Goal: Information Seeking & Learning: Find specific fact

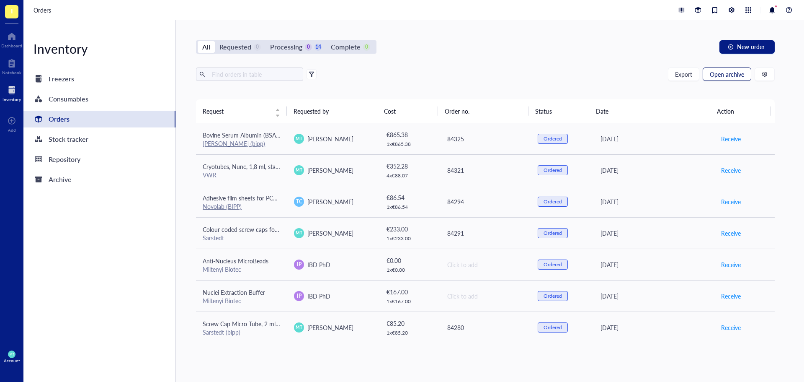
click at [721, 78] on span "Open archive" at bounding box center [727, 74] width 34 height 7
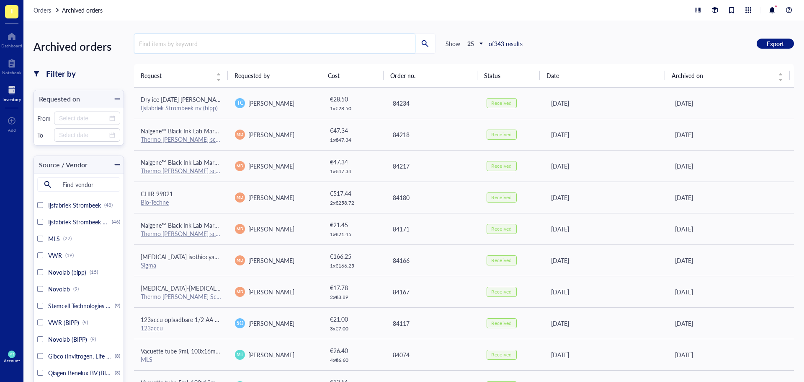
click at [163, 41] on input "search" at bounding box center [274, 43] width 281 height 19
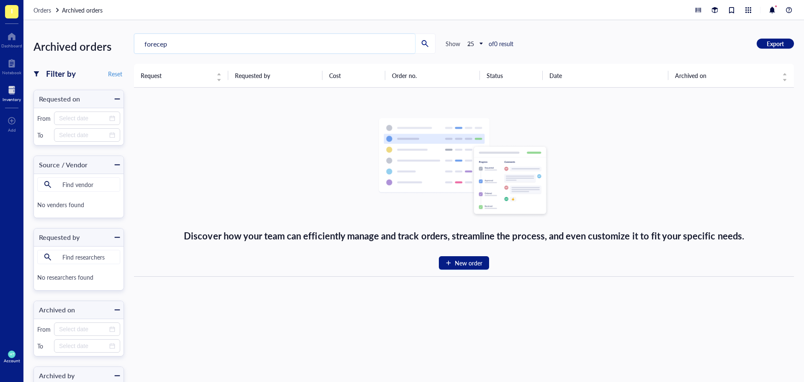
click at [173, 44] on input "forecep" at bounding box center [274, 43] width 281 height 19
type input "forcep"
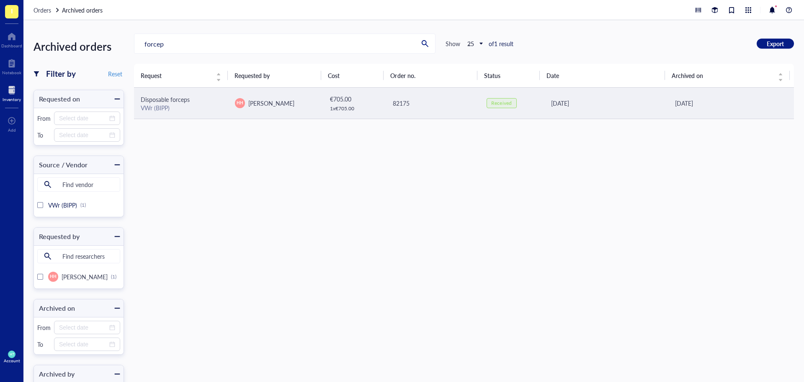
click at [178, 99] on span "Disposable forceps" at bounding box center [165, 99] width 49 height 8
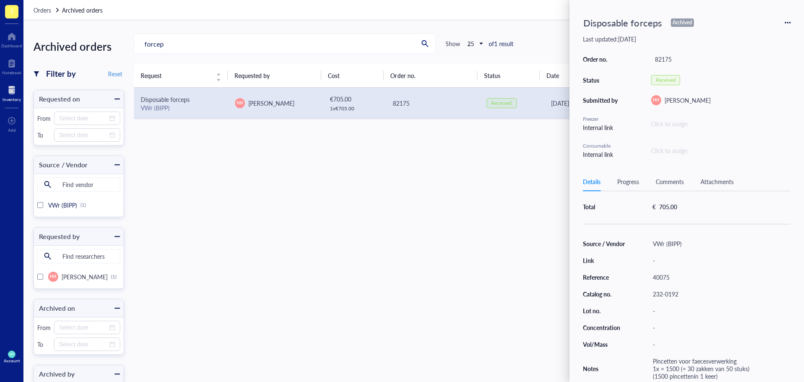
scroll to position [54, 0]
drag, startPoint x: 680, startPoint y: 291, endPoint x: 642, endPoint y: 296, distance: 37.6
click at [642, 296] on div "Source / Vendor VWr (BIPP) Link - Reference 40075 Catalog no. 232-0192 Lot no. …" at bounding box center [687, 310] width 208 height 144
copy div "232-0192"
drag, startPoint x: 674, startPoint y: 277, endPoint x: 653, endPoint y: 274, distance: 21.5
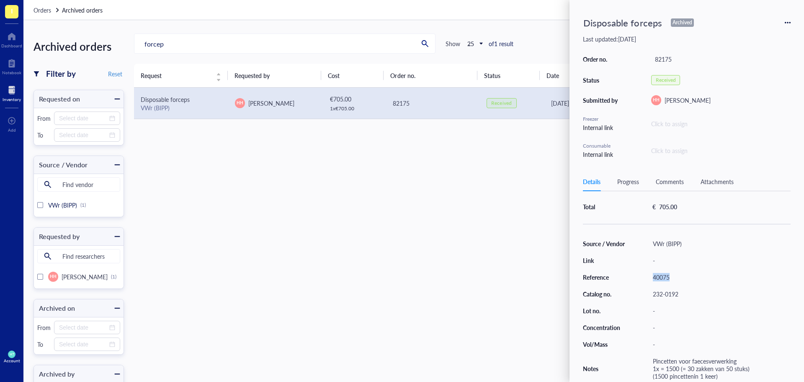
click at [653, 274] on div "40075" at bounding box center [720, 277] width 142 height 12
copy div "40075"
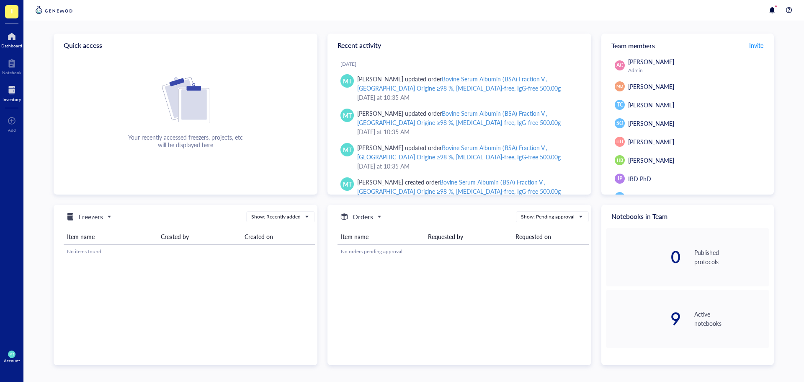
click at [14, 93] on div at bounding box center [12, 89] width 18 height 13
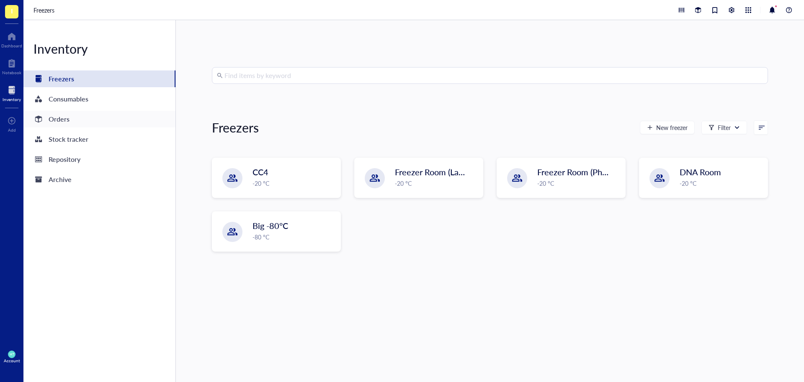
click at [75, 118] on div "Orders" at bounding box center [99, 119] width 152 height 17
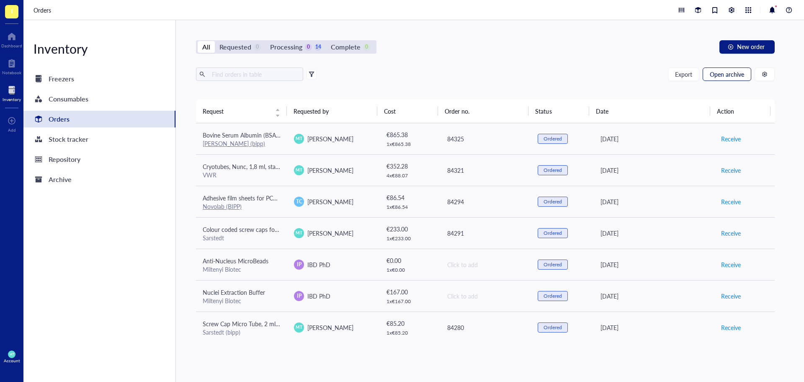
click at [734, 75] on span "Open archive" at bounding box center [727, 74] width 34 height 7
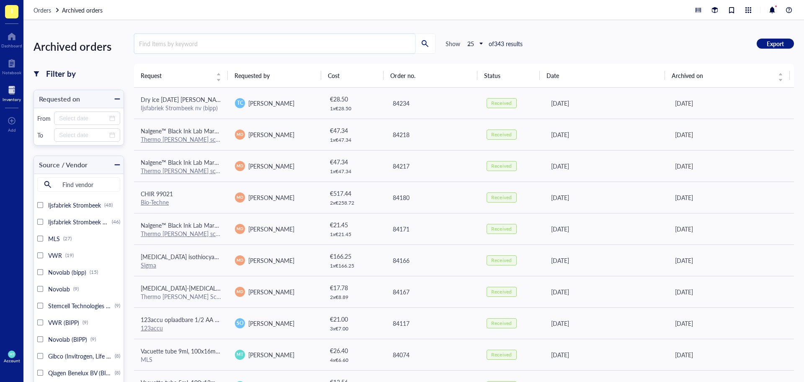
click at [170, 42] on input "search" at bounding box center [274, 43] width 281 height 19
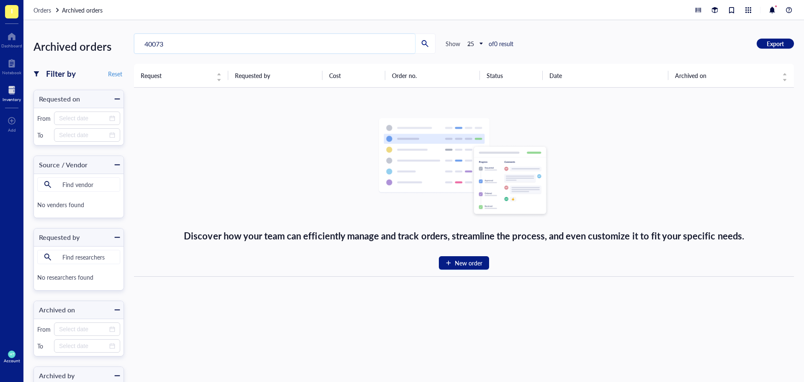
click at [144, 44] on input "40073" at bounding box center [274, 43] width 281 height 19
drag, startPoint x: 188, startPoint y: 43, endPoint x: 95, endPoint y: 30, distance: 94.3
click at [96, 30] on div "Archived orders Filter by Reset Requested on From To Source / Vendor Find vendo…" at bounding box center [413, 201] width 781 height 362
click at [233, 42] on input "40073" at bounding box center [274, 43] width 281 height 19
drag, startPoint x: 225, startPoint y: 42, endPoint x: 18, endPoint y: 23, distance: 207.8
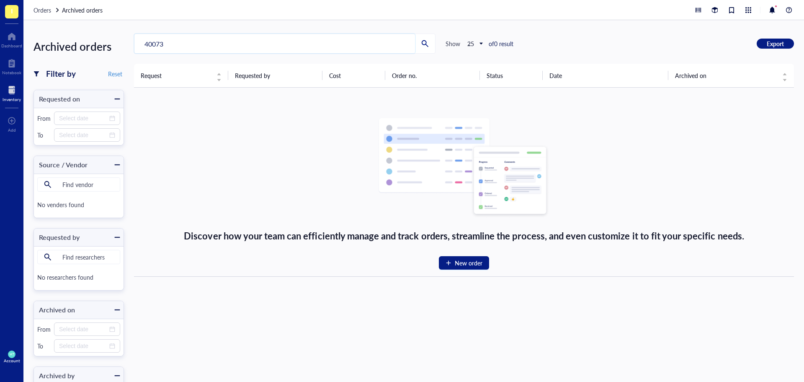
click at [30, 23] on div "Archived orders Filter by Reset Requested on From To Source / Vendor Find vendo…" at bounding box center [413, 201] width 781 height 362
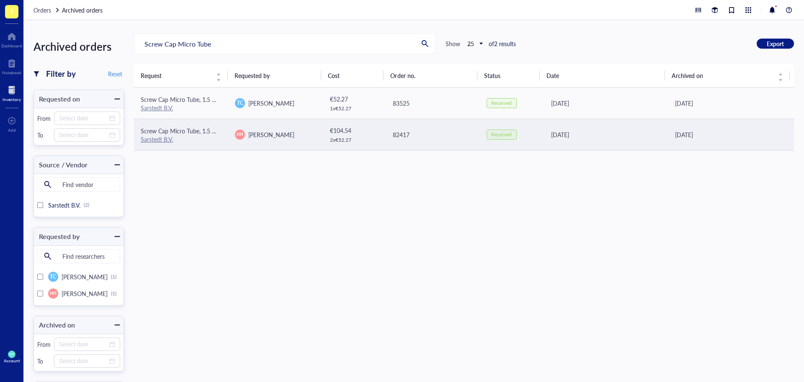
click at [184, 134] on span "Screw Cap Micro Tube, 1.5 ml, PP, with smear edge, with knurls, with assembled …" at bounding box center [407, 131] width 532 height 8
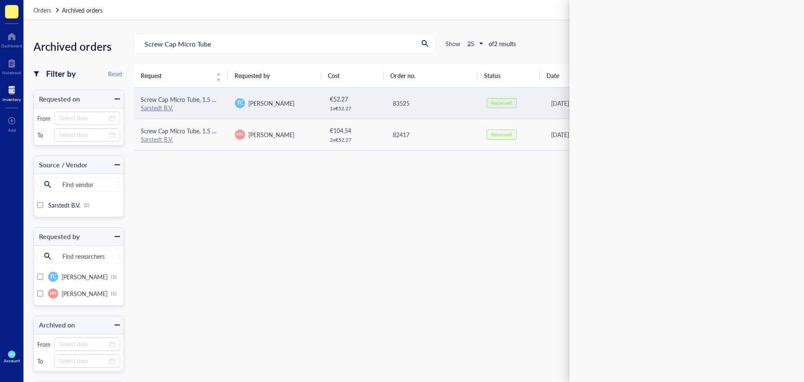
click at [274, 99] on span "[PERSON_NAME]" at bounding box center [271, 103] width 46 height 8
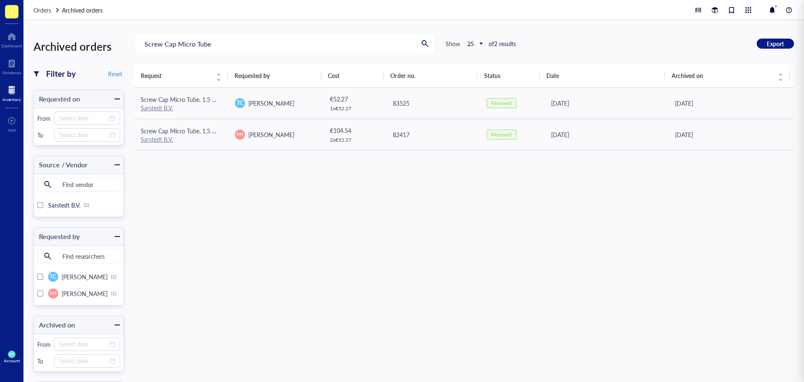
click at [235, 217] on div "Request Requested by Cost Order no. Status Date Archived on Screw Cap Micro Tub…" at bounding box center [464, 229] width 660 height 331
drag, startPoint x: 218, startPoint y: 44, endPoint x: 54, endPoint y: 21, distance: 165.0
click at [54, 21] on div "Archived orders Filter by Reset Requested on From To Source / Vendor Find vendo…" at bounding box center [413, 201] width 781 height 362
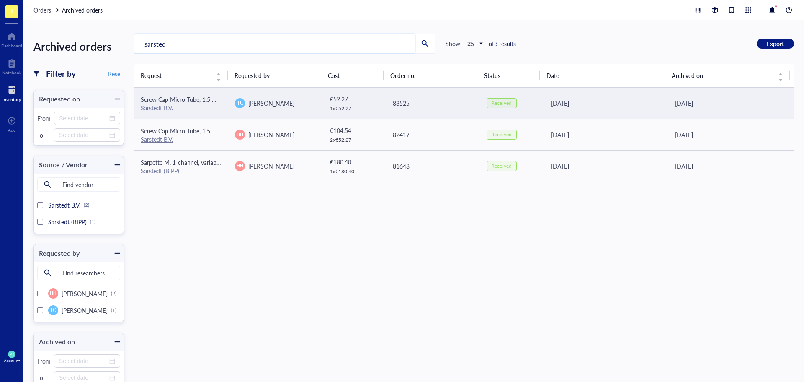
type input "sarsted"
click at [206, 99] on span "Screw Cap Micro Tube, 1.5 ml, PP, with smear edge, with knurls, with assembled …" at bounding box center [407, 99] width 532 height 8
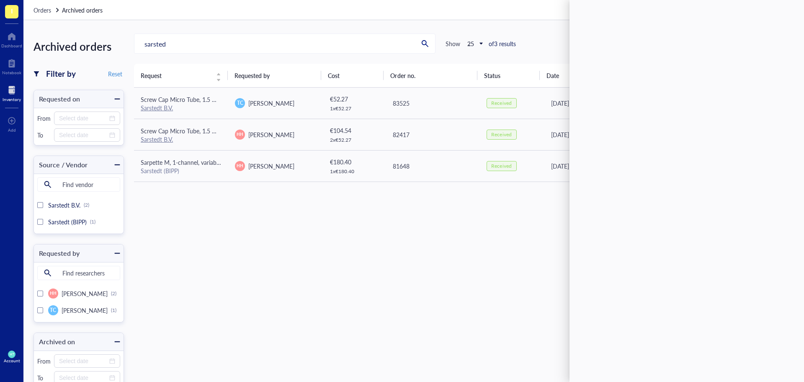
click at [429, 265] on div "Request Requested by Cost Order no. Status Date Archived on Screw Cap Micro Tub…" at bounding box center [464, 229] width 660 height 331
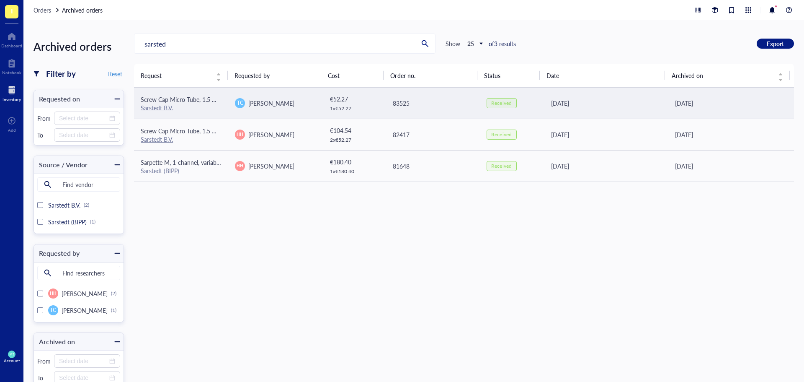
click at [212, 106] on div "Sarstedt B.V." at bounding box center [181, 108] width 81 height 8
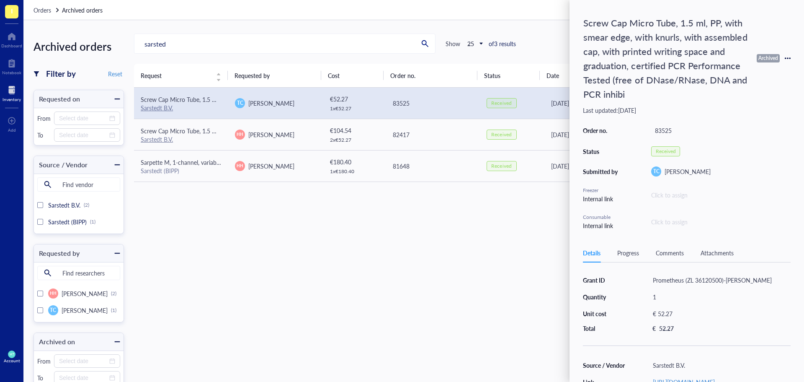
click at [219, 230] on div "Request Requested by Cost Order no. Status Date Archived on Screw Cap Micro Tub…" at bounding box center [464, 229] width 660 height 331
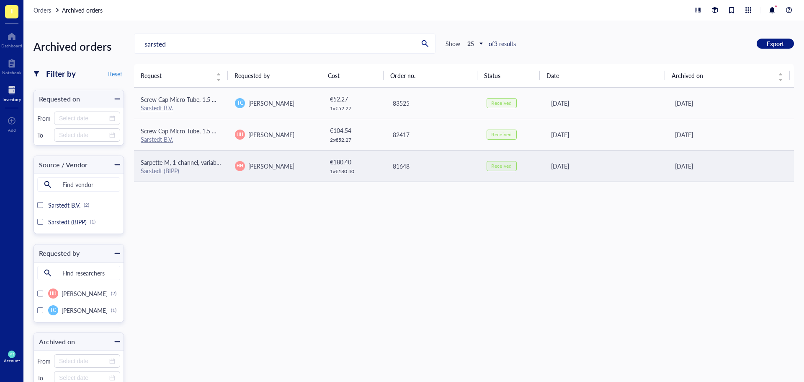
click at [185, 165] on span "Sarpette M, 1-channel, variable, 100 - 1,000 µl, grey" at bounding box center [208, 162] width 134 height 8
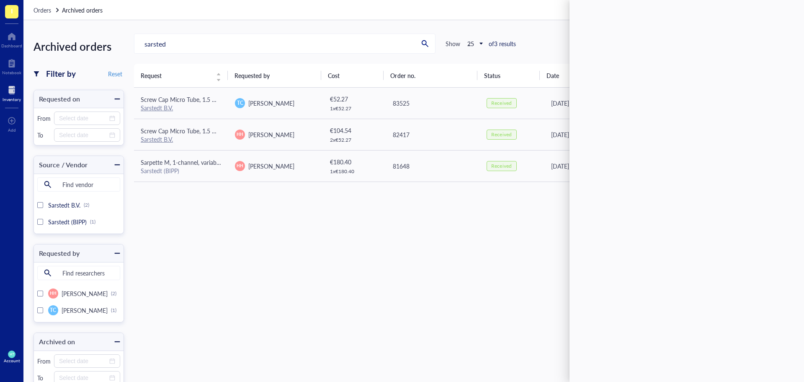
click at [251, 228] on div "Request Requested by Cost Order no. Status Date Archived on Screw Cap Micro Tub…" at bounding box center [464, 229] width 660 height 331
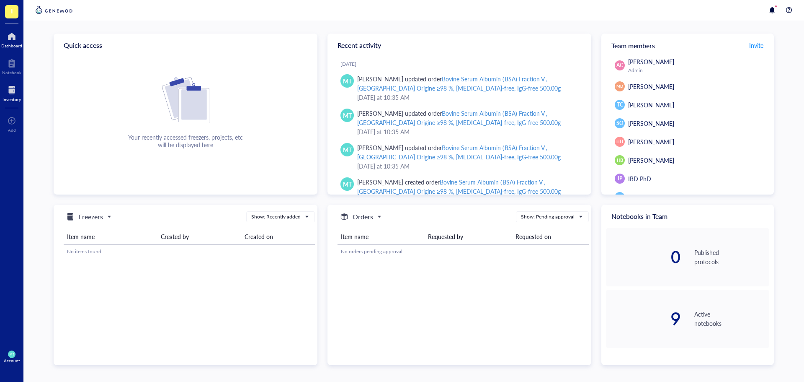
click at [18, 88] on div at bounding box center [12, 89] width 18 height 13
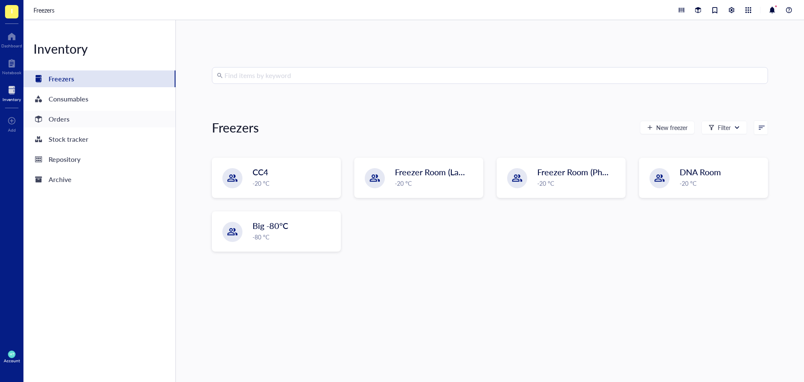
click at [54, 115] on div "Orders" at bounding box center [59, 119] width 21 height 12
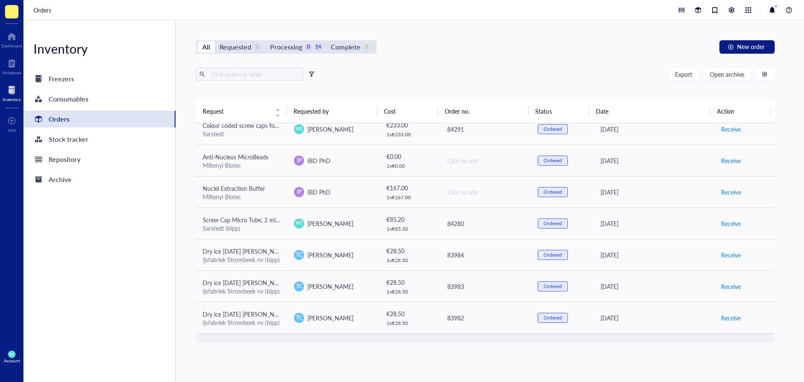
scroll to position [95, 0]
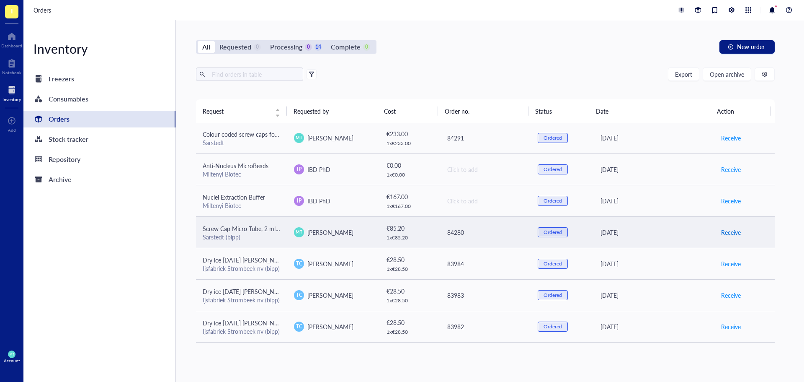
click at [722, 230] on span "Receive" at bounding box center [732, 232] width 20 height 9
click at [722, 230] on span "Archive order" at bounding box center [739, 232] width 35 height 9
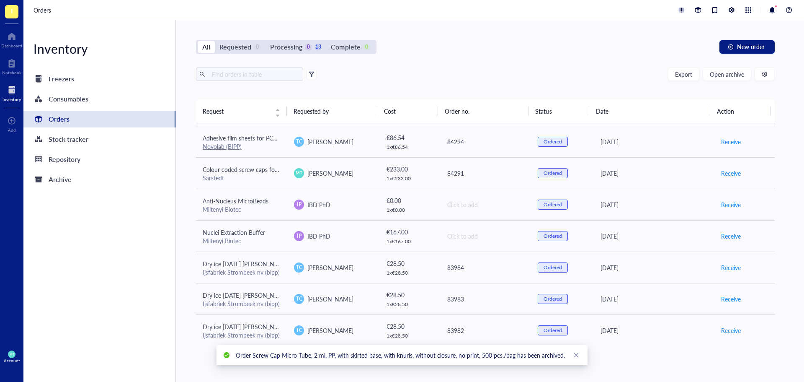
scroll to position [0, 0]
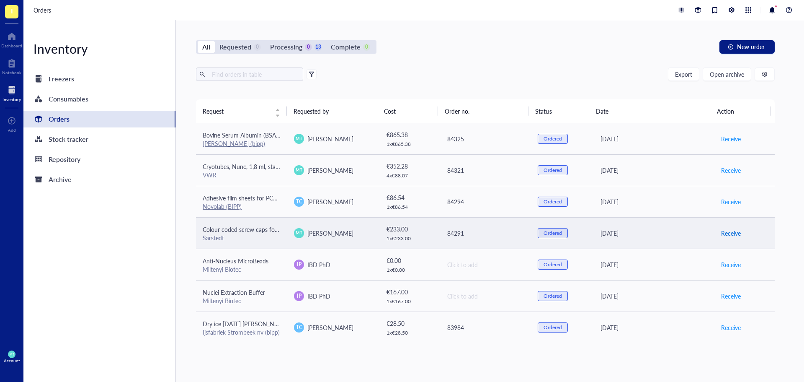
click at [725, 234] on span "Receive" at bounding box center [732, 232] width 20 height 9
click at [725, 234] on span "Archive order" at bounding box center [739, 232] width 35 height 9
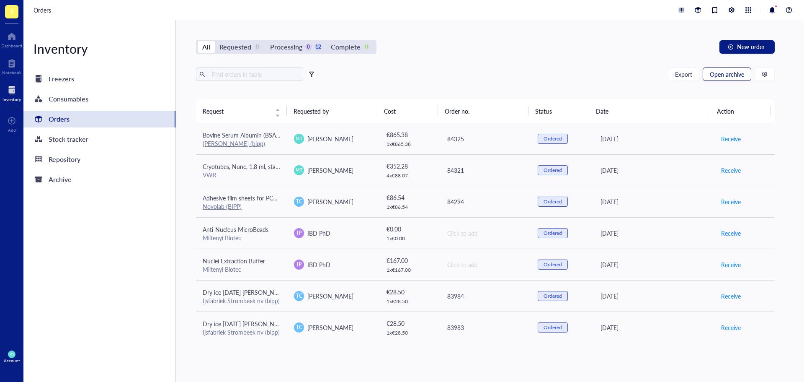
click at [726, 79] on button "Open archive" at bounding box center [727, 73] width 49 height 13
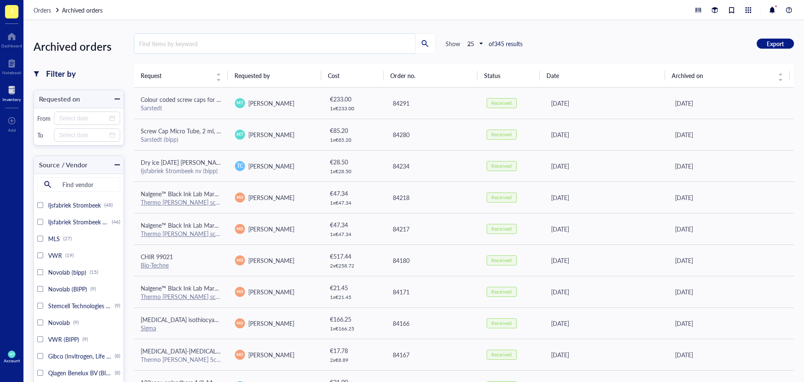
click at [183, 49] on input "search" at bounding box center [274, 43] width 281 height 19
type input "forceps"
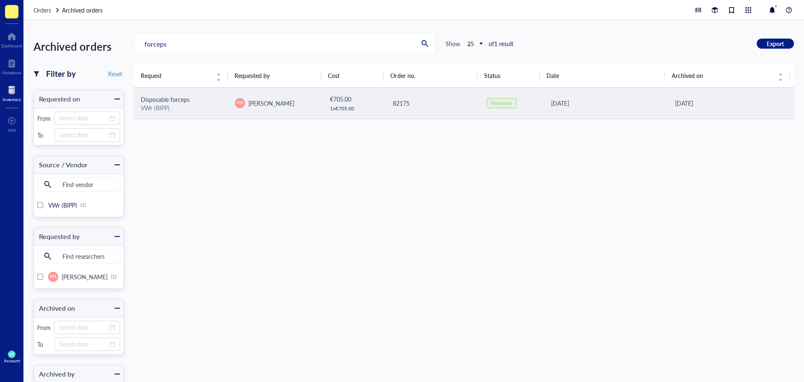
click at [181, 96] on span "Disposable forceps" at bounding box center [165, 99] width 49 height 8
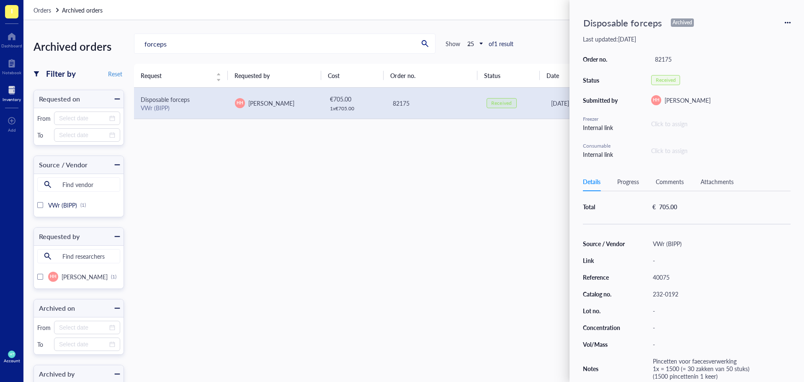
scroll to position [54, 0]
drag, startPoint x: 683, startPoint y: 290, endPoint x: 654, endPoint y: 293, distance: 29.1
click at [654, 293] on div "232-0192" at bounding box center [720, 294] width 142 height 12
copy div "232-0192"
